Goal: Check status: Check status

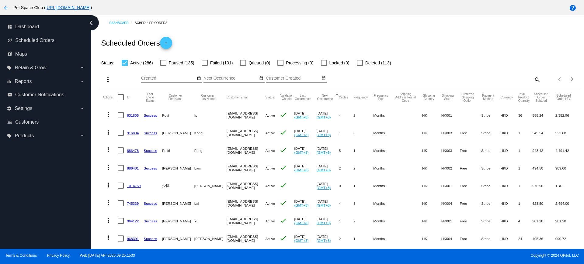
click at [533, 82] on mat-icon "search" at bounding box center [536, 79] width 7 height 9
click at [457, 75] on div "Search" at bounding box center [481, 77] width 120 height 12
paste input "869517"
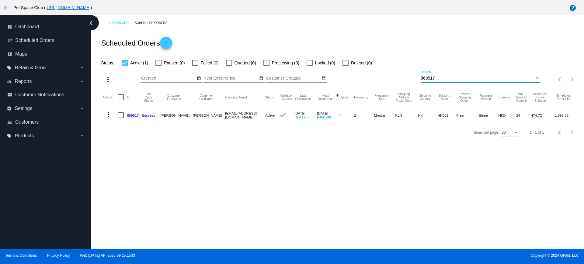
drag, startPoint x: 440, startPoint y: 77, endPoint x: 410, endPoint y: 76, distance: 29.5
click at [382, 76] on div "more_vert Sep Jan Feb Mar [DATE]" at bounding box center [340, 78] width 481 height 22
paste input "967340"
drag, startPoint x: 442, startPoint y: 79, endPoint x: 403, endPoint y: 76, distance: 38.8
click at [403, 76] on div "more_vert Sep Jan Feb Mar [DATE]" at bounding box center [340, 78] width 481 height 22
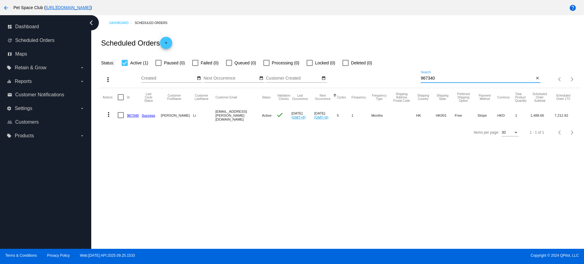
paste input "869517"
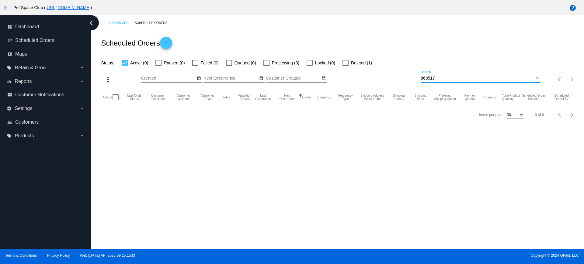
type input "869517"
click at [345, 62] on div at bounding box center [346, 63] width 6 height 6
click at [345, 66] on input "Deleted (1)" at bounding box center [345, 66] width 0 height 0
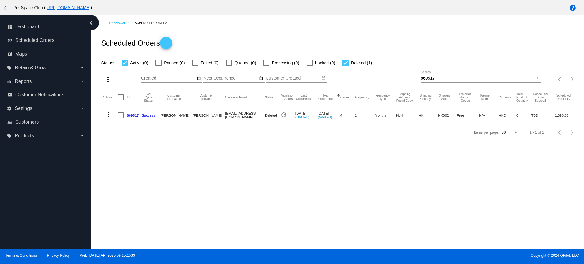
click at [442, 80] on input "869517" at bounding box center [478, 78] width 114 height 5
drag, startPoint x: 440, startPoint y: 78, endPoint x: 405, endPoint y: 79, distance: 35.0
click at [405, 79] on div "more_vert Sep Jan Feb Mar [DATE]" at bounding box center [340, 78] width 481 height 22
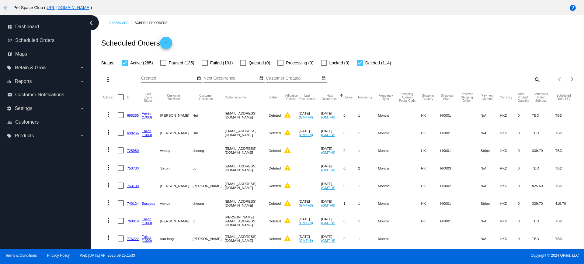
click at [360, 64] on div at bounding box center [360, 63] width 6 height 6
click at [360, 66] on input "Deleted (114)" at bounding box center [360, 66] width 0 height 0
checkbox input "false"
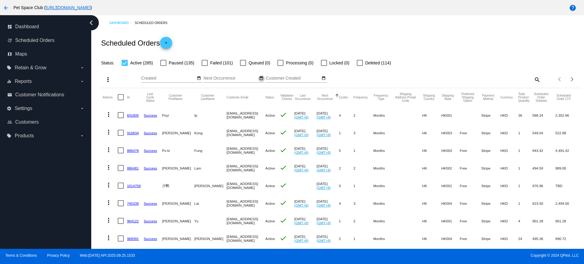
click at [258, 78] on button "date_range" at bounding box center [261, 78] width 6 height 6
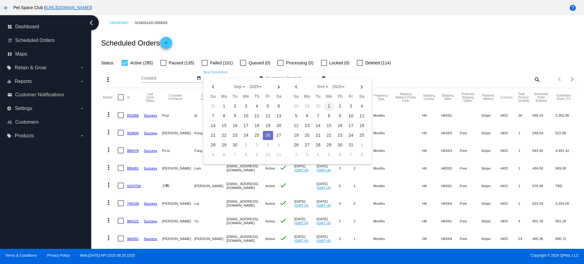
click at [327, 106] on td "1" at bounding box center [329, 106] width 10 height 9
click at [348, 146] on td "31" at bounding box center [351, 145] width 10 height 9
type input "10/01/2025 - 10/31/2025"
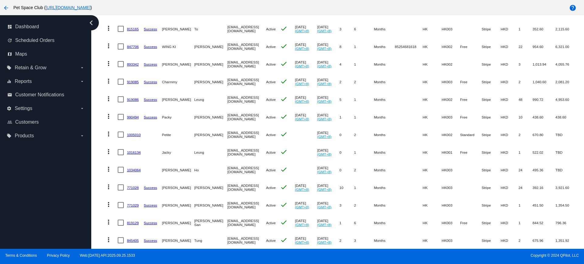
scroll to position [410, 0]
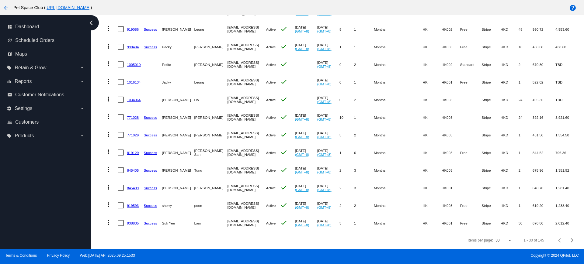
click at [507, 241] on div "Items per page:" at bounding box center [509, 241] width 5 height 4
click at [499, 253] on span "100" at bounding box center [498, 251] width 17 height 11
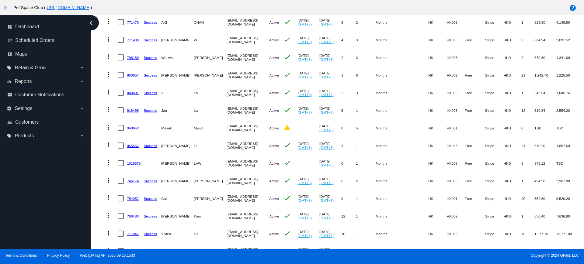
scroll to position [5, 0]
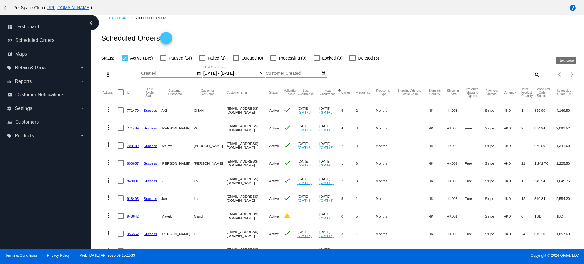
click at [569, 75] on div "Next page" at bounding box center [571, 74] width 4 height 4
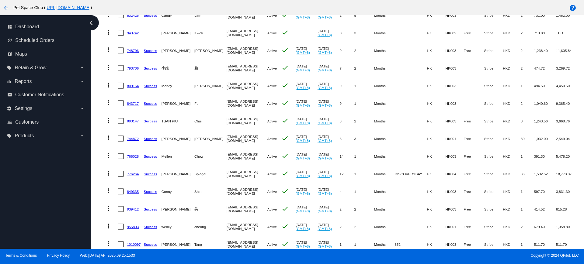
scroll to position [0, 0]
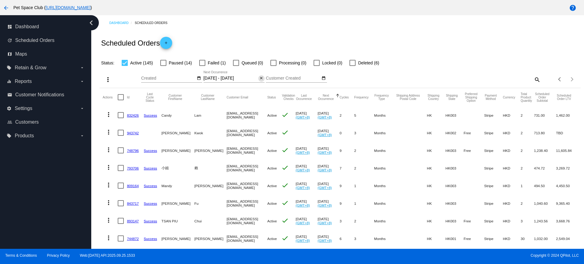
click at [260, 78] on mat-icon "close" at bounding box center [261, 78] width 4 height 5
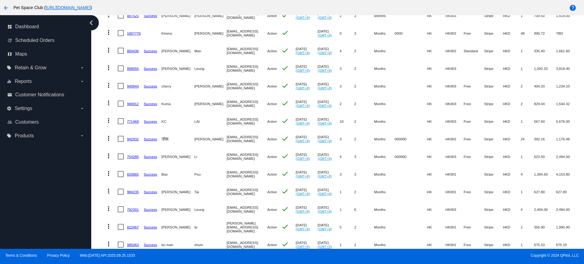
scroll to position [1647, 0]
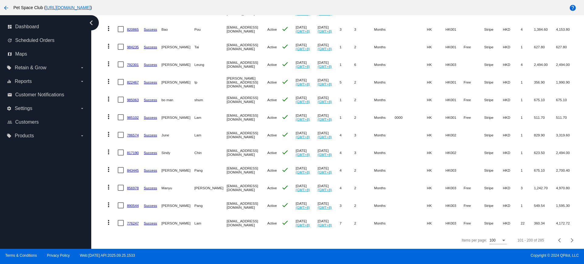
click at [495, 241] on div "100" at bounding box center [496, 241] width 12 height 4
click at [488, 218] on span "20" at bounding box center [492, 219] width 17 height 11
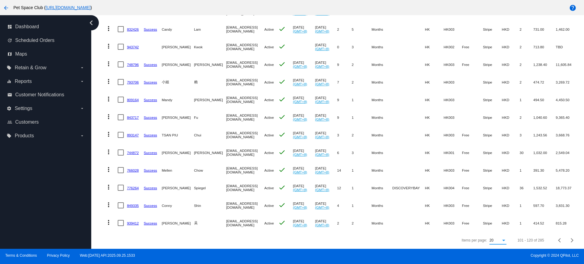
scroll to position [235, 0]
click at [259, 241] on div "Items per page: 20 101 - 120 of 285" at bounding box center [340, 240] width 481 height 17
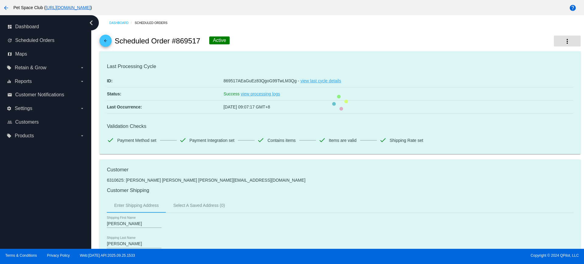
click at [564, 44] on mat-icon "more_vert" at bounding box center [567, 41] width 7 height 7
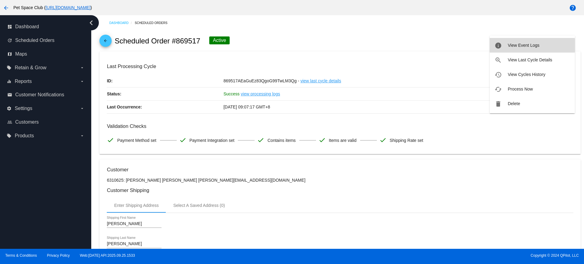
click at [519, 45] on span "View Event Logs" at bounding box center [524, 45] width 32 height 5
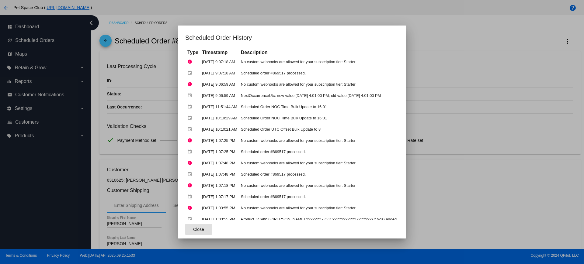
click at [197, 229] on span "Close" at bounding box center [198, 229] width 11 height 5
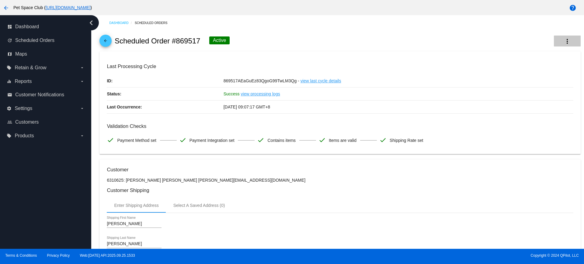
click at [566, 40] on button "more_vert" at bounding box center [567, 41] width 27 height 11
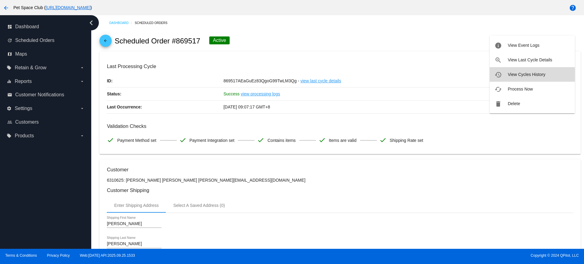
click at [516, 75] on span "View Cycles History" at bounding box center [526, 74] width 37 height 5
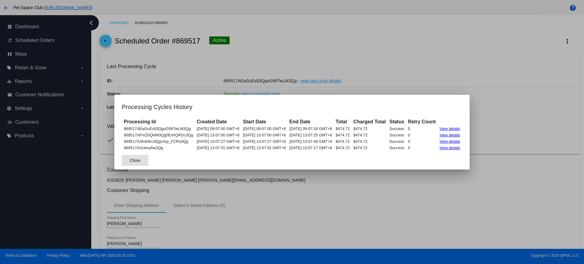
click at [130, 158] on span "Close" at bounding box center [135, 160] width 11 height 5
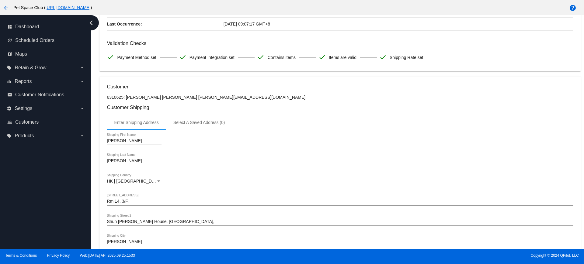
scroll to position [114, 0]
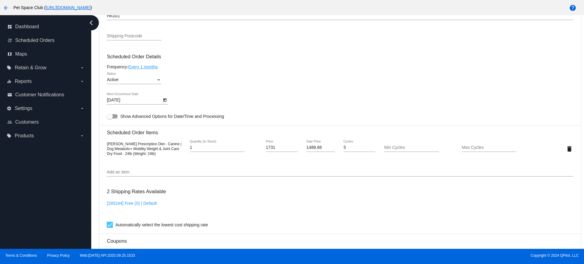
scroll to position [342, 0]
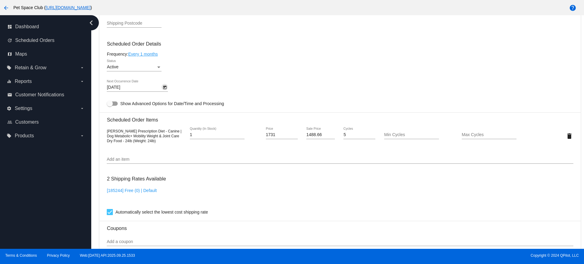
click at [166, 86] on icon "Open calendar" at bounding box center [164, 88] width 3 height 4
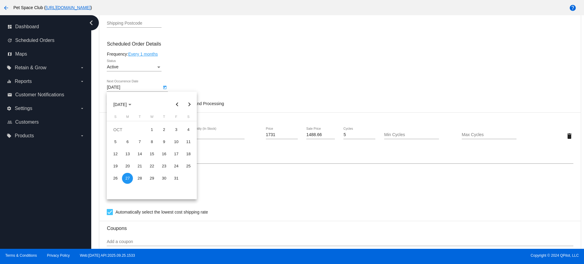
click at [190, 103] on button "Next month" at bounding box center [189, 105] width 12 height 12
click at [167, 179] on div "27" at bounding box center [164, 178] width 11 height 11
type input "11/27/2025"
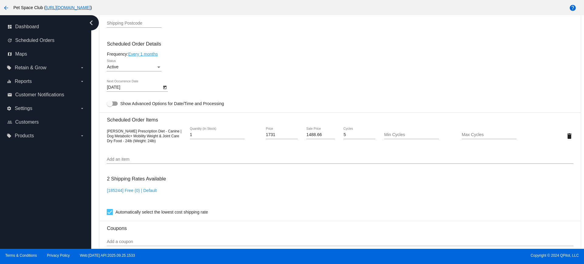
click at [39, 186] on div "dashboard Dashboard update Scheduled Orders map Maps local_offer Retain & Grow …" at bounding box center [45, 132] width 91 height 234
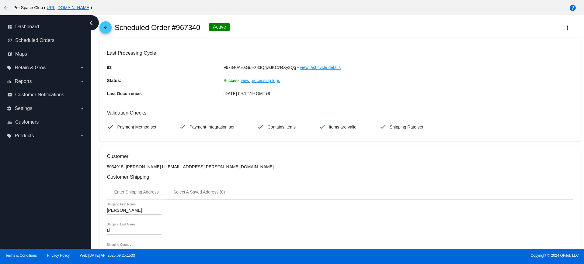
scroll to position [0, 0]
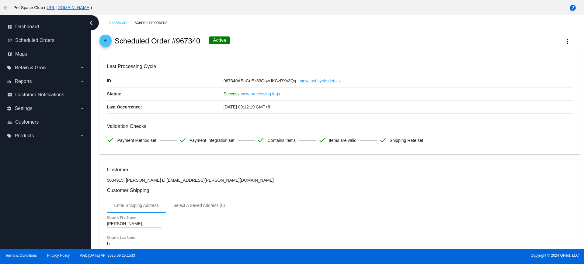
drag, startPoint x: 201, startPoint y: 41, endPoint x: 177, endPoint y: 41, distance: 24.3
click at [177, 41] on div "arrow_back Scheduled Order #967340 Active more_vert" at bounding box center [340, 41] width 481 height 21
copy h2 "967340"
click at [76, 194] on div "dashboard Dashboard update Scheduled Orders map Maps local_offer Retain & Grow …" at bounding box center [45, 132] width 91 height 234
click at [84, 198] on div "dashboard Dashboard update Scheduled Orders map Maps local_offer Retain & Grow …" at bounding box center [45, 132] width 91 height 234
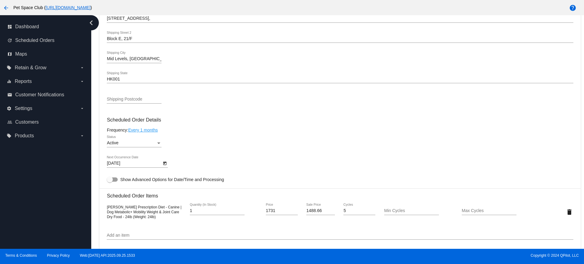
scroll to position [304, 0]
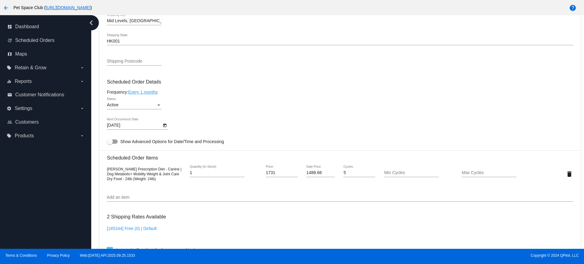
drag, startPoint x: 73, startPoint y: 162, endPoint x: 97, endPoint y: 167, distance: 24.5
click at [73, 163] on div "dashboard Dashboard update Scheduled Orders map Maps local_offer Retain & Grow …" at bounding box center [45, 132] width 91 height 234
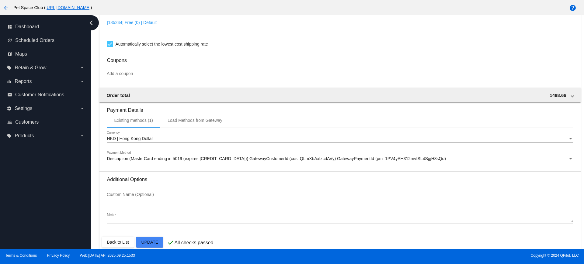
scroll to position [519, 0]
